Goal: Task Accomplishment & Management: Manage account settings

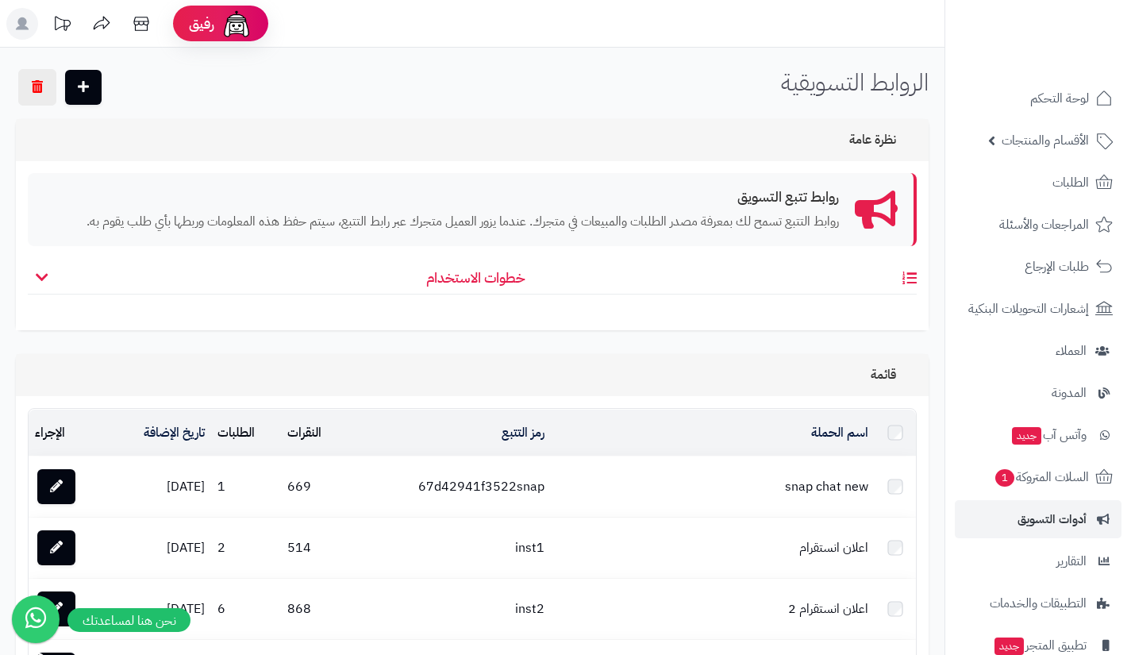
scroll to position [1649, 0]
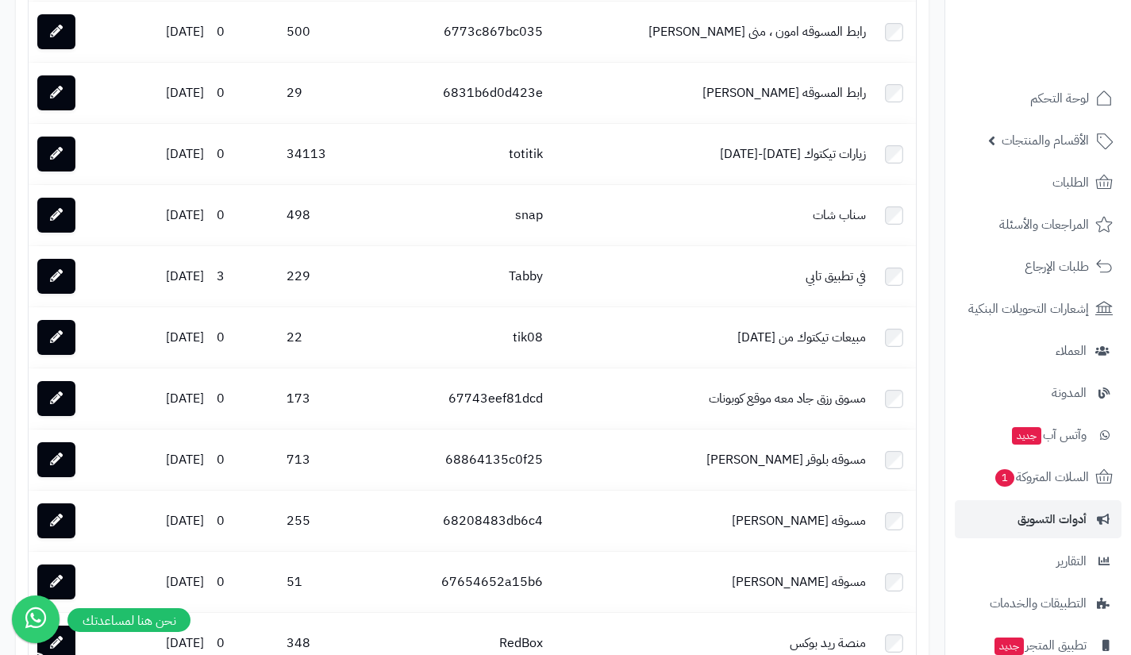
scroll to position [2108, 0]
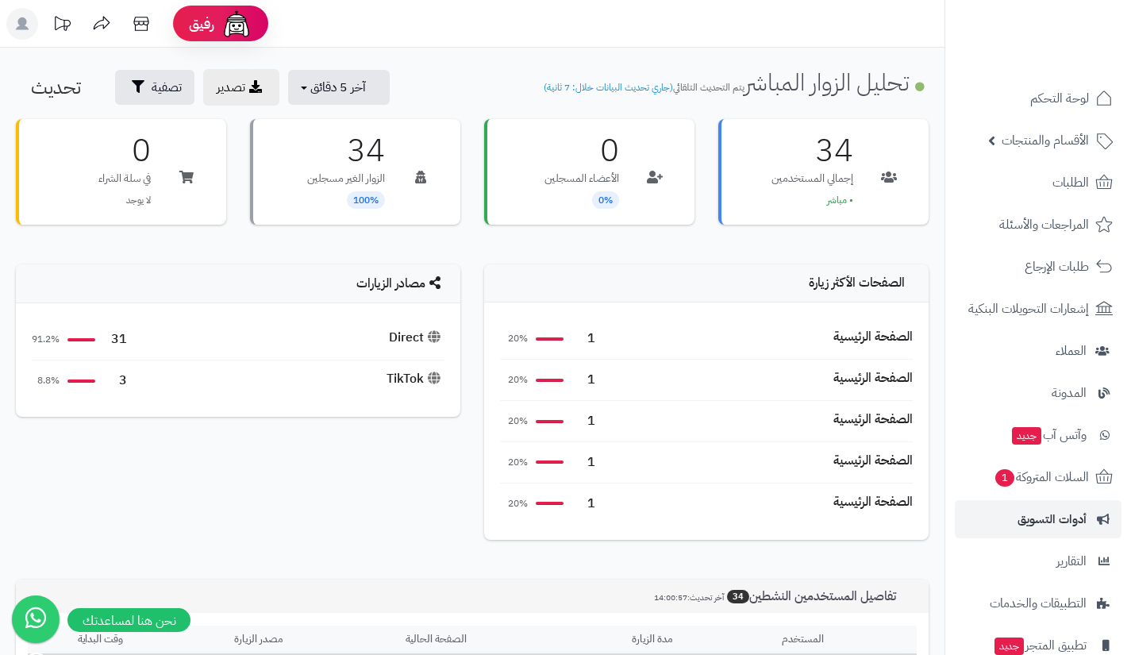
scroll to position [64, 0]
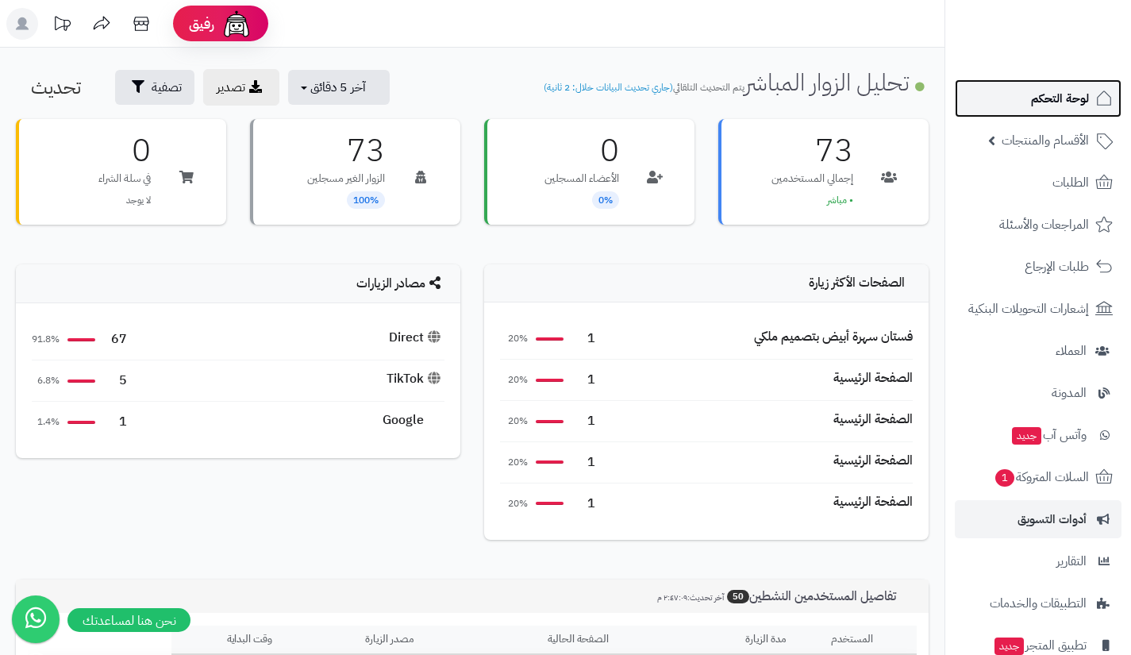
click at [1009, 109] on link "لوحة التحكم" at bounding box center [1038, 98] width 167 height 38
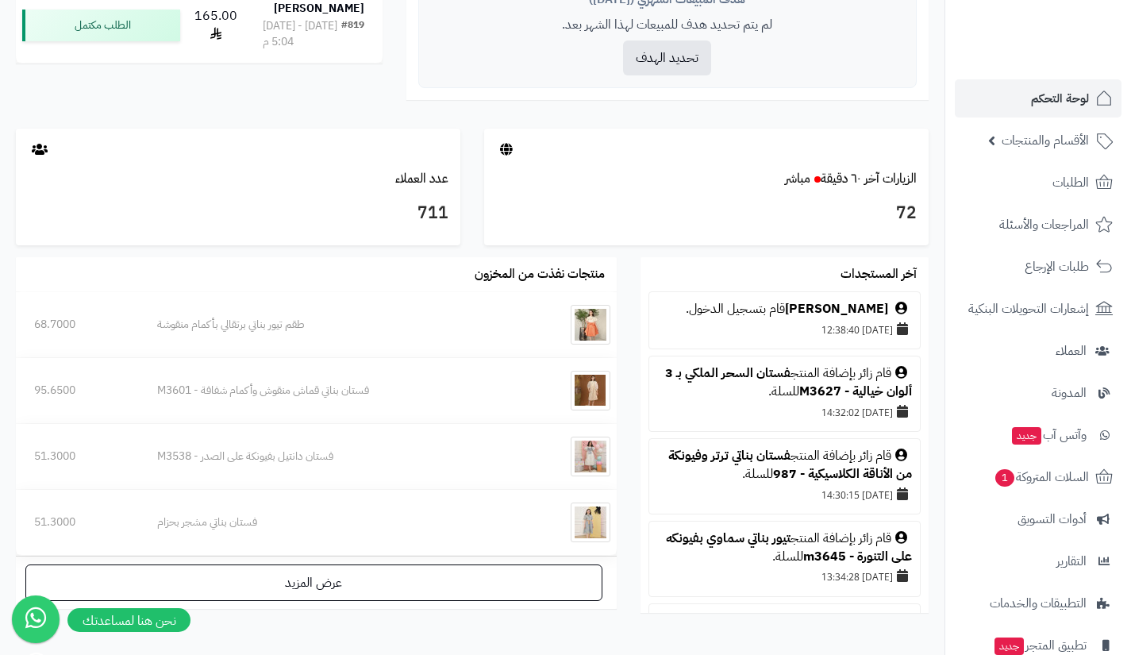
scroll to position [711, 0]
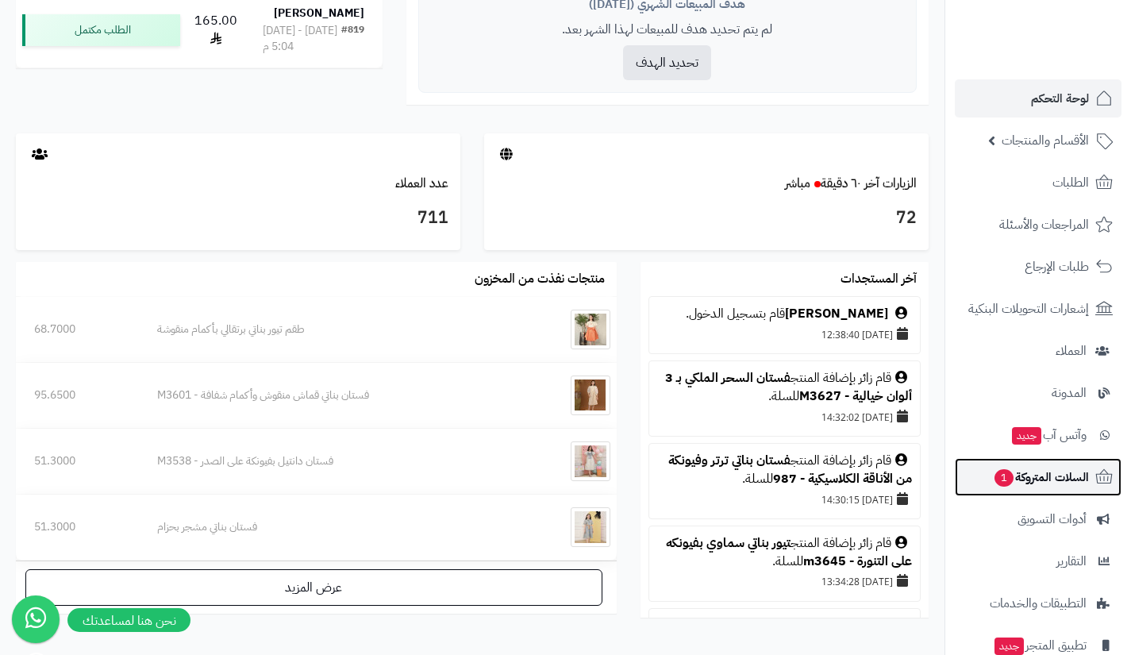
click at [987, 465] on link "السلات المتروكة 1" at bounding box center [1038, 477] width 167 height 38
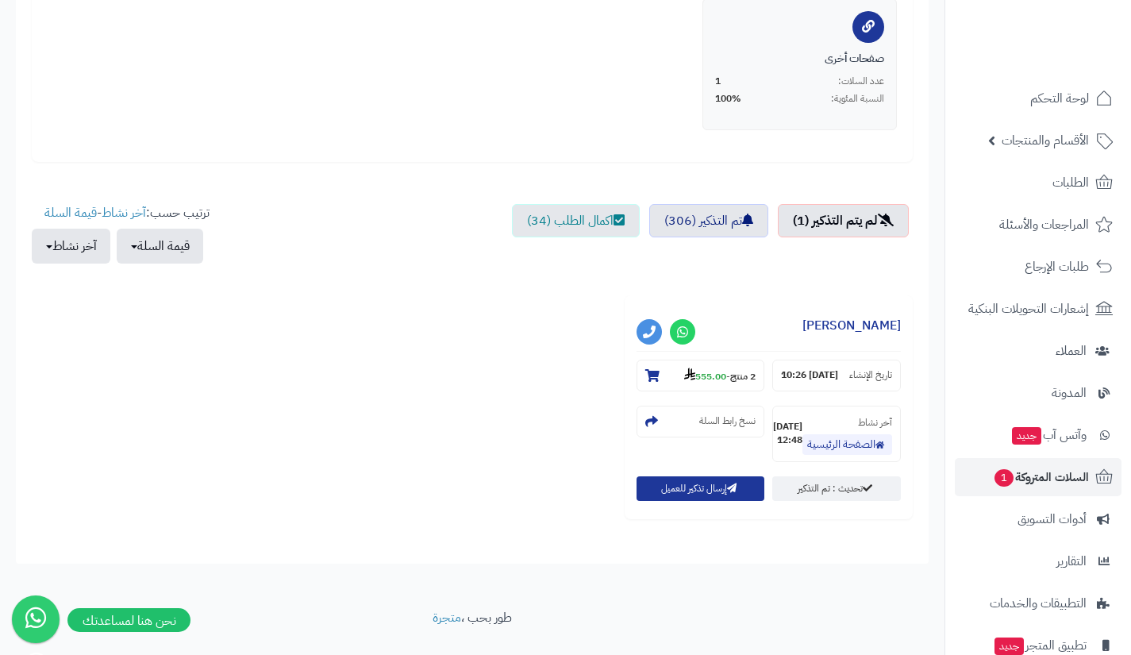
scroll to position [394, 0]
